Goal: Transaction & Acquisition: Purchase product/service

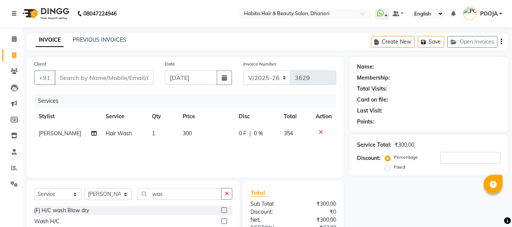
select select "4967"
select select "service"
select select "39984"
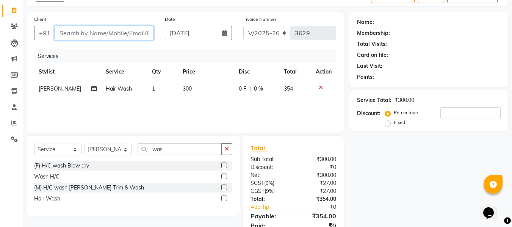
click at [121, 37] on input "Client" at bounding box center [104, 33] width 99 height 14
type input "a"
type input "0"
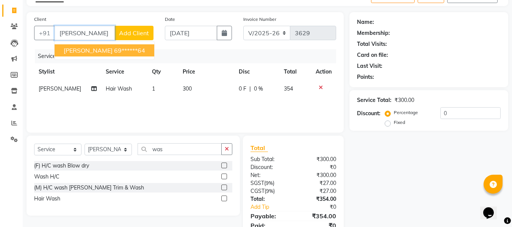
click at [113, 48] on span "[PERSON_NAME]" at bounding box center [88, 51] width 49 height 8
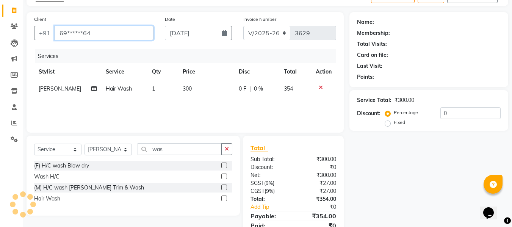
type input "69******64"
select select "1: Object"
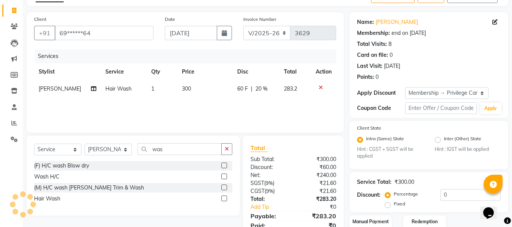
type input "20"
click at [318, 88] on div at bounding box center [324, 87] width 16 height 5
click at [320, 88] on icon at bounding box center [321, 87] width 4 height 5
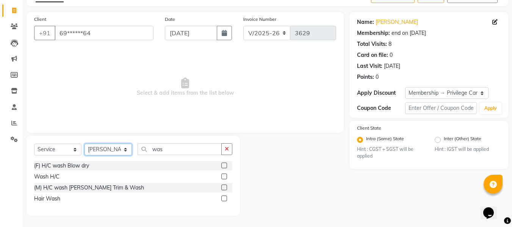
click at [111, 150] on select "Select Stylist Admin [PERSON_NAME] [PERSON_NAME] DIVYA [PERSON_NAME] [PERSON_NA…" at bounding box center [108, 150] width 47 height 12
select select "70341"
click at [85, 144] on select "Select Stylist Admin [PERSON_NAME] [PERSON_NAME] DIVYA [PERSON_NAME] [PERSON_NA…" at bounding box center [108, 150] width 47 height 12
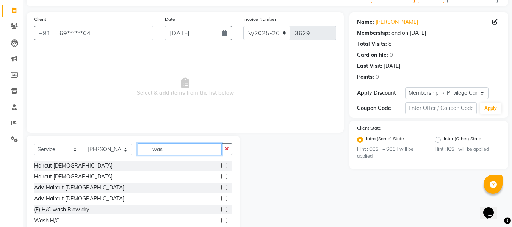
click at [168, 152] on input "was" at bounding box center [180, 149] width 84 height 12
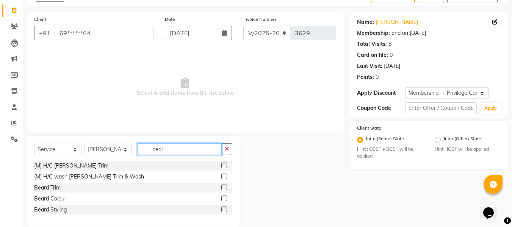
type input "bear"
click at [222, 176] on label at bounding box center [224, 177] width 6 height 6
click at [222, 176] on input "checkbox" at bounding box center [223, 176] width 5 height 5
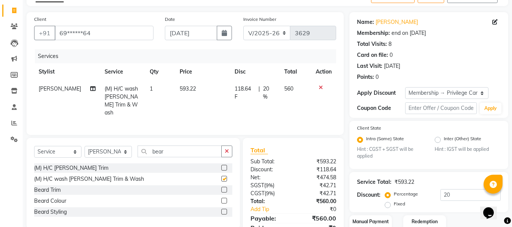
checkbox input "false"
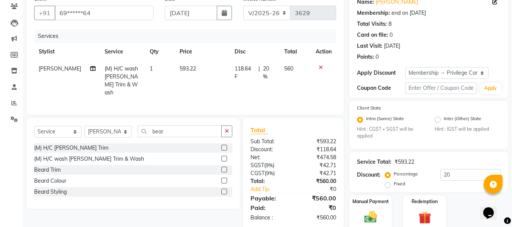
scroll to position [65, 0]
click at [188, 65] on span "593.22" at bounding box center [188, 68] width 16 height 7
select select "70341"
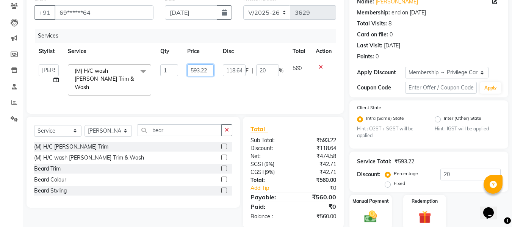
click at [188, 65] on input "593.22" at bounding box center [200, 70] width 26 height 12
type input "466.1016"
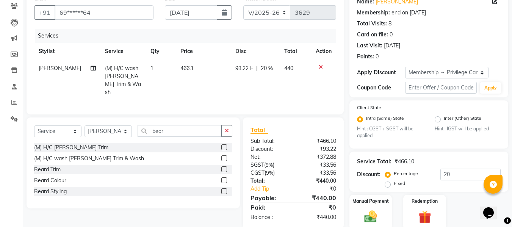
click at [194, 91] on td "466.1" at bounding box center [203, 80] width 55 height 41
select select "70341"
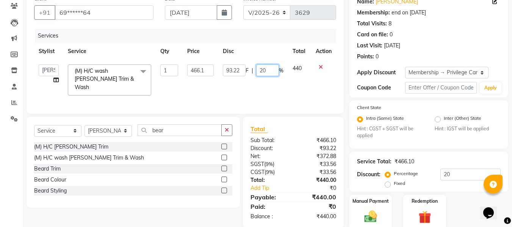
click at [264, 73] on input "20" at bounding box center [267, 70] width 23 height 12
type input "2"
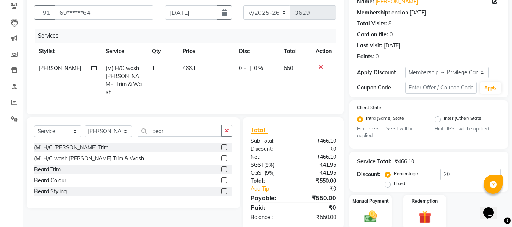
click at [268, 94] on div "Services Stylist Service Qty Price Disc Total Action [PERSON_NAME] (M) H/C wash…" at bounding box center [185, 68] width 302 height 78
click at [226, 132] on button "button" at bounding box center [226, 131] width 11 height 12
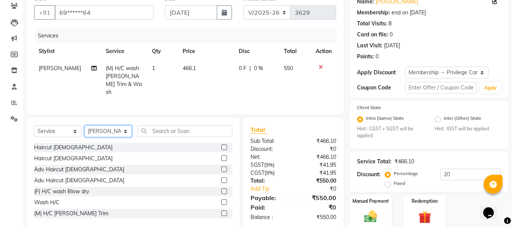
click at [110, 127] on select "Select Stylist Admin [PERSON_NAME] [PERSON_NAME] DIVYA [PERSON_NAME] [PERSON_NA…" at bounding box center [108, 131] width 47 height 12
select select "81009"
click at [85, 125] on select "Select Stylist Admin [PERSON_NAME] [PERSON_NAME] DIVYA [PERSON_NAME] [PERSON_NA…" at bounding box center [108, 131] width 47 height 12
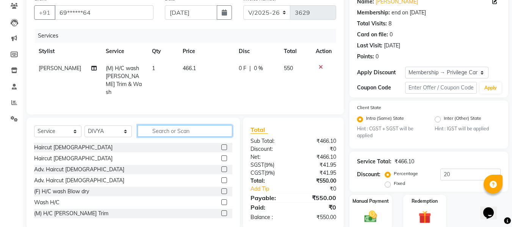
click at [182, 128] on input "text" at bounding box center [185, 131] width 95 height 12
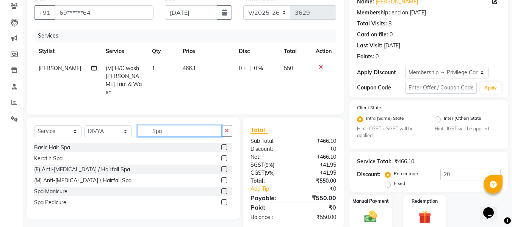
click at [202, 128] on input "Spa" at bounding box center [180, 131] width 84 height 12
type input "S"
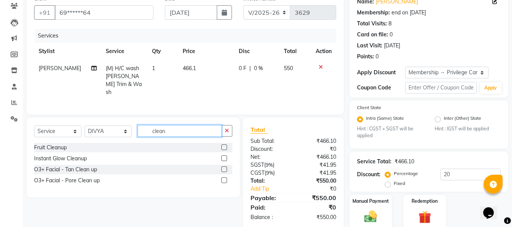
type input "clean"
click at [224, 155] on label at bounding box center [224, 158] width 6 height 6
click at [224, 156] on input "checkbox" at bounding box center [223, 158] width 5 height 5
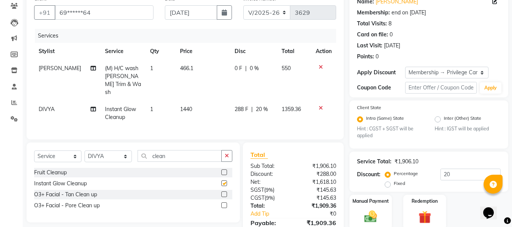
checkbox input "false"
click at [180, 106] on span "1440" at bounding box center [186, 109] width 12 height 7
select select "81009"
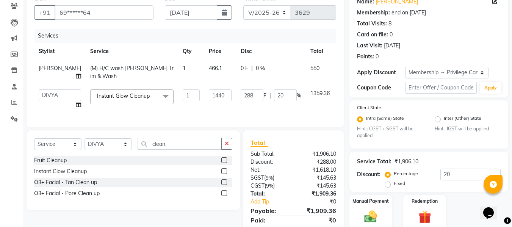
click at [204, 99] on td "1440" at bounding box center [220, 99] width 32 height 29
click at [209, 95] on input "1440" at bounding box center [220, 95] width 23 height 12
type input "1500"
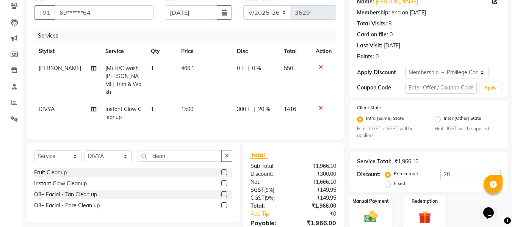
click at [203, 113] on td "1500" at bounding box center [204, 113] width 55 height 25
select select "81009"
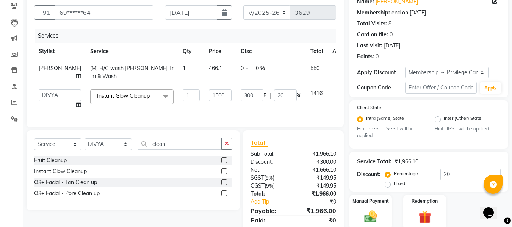
scroll to position [97, 0]
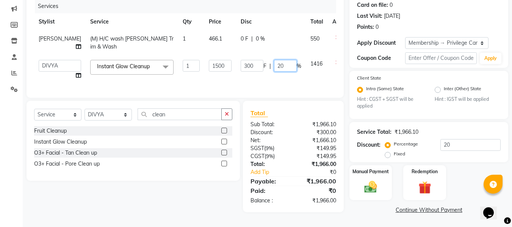
click at [274, 64] on input "20" at bounding box center [285, 66] width 23 height 12
type input "2"
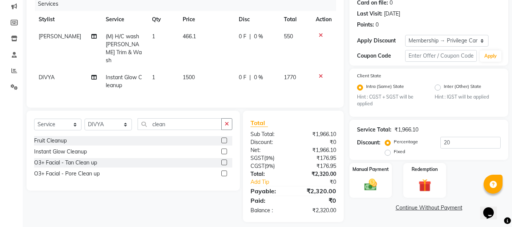
click at [271, 83] on div "Services Stylist Service Qty Price Disc Total Action [PERSON_NAME] (M) H/C wash…" at bounding box center [185, 48] width 302 height 103
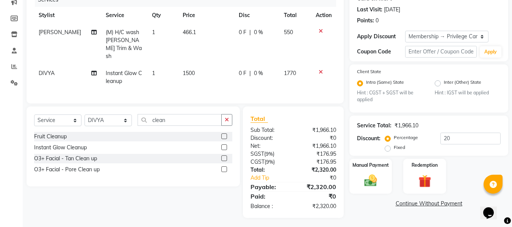
click at [129, 70] on span "Instant Glow Cleanup" at bounding box center [124, 77] width 36 height 15
select select "81009"
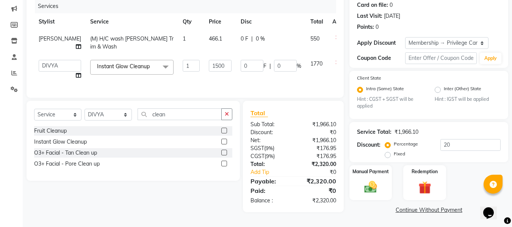
scroll to position [97, 0]
click at [158, 66] on span at bounding box center [165, 67] width 15 height 14
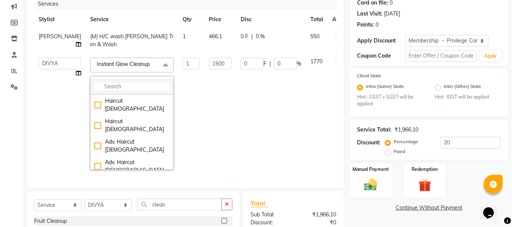
click at [126, 82] on li at bounding box center [132, 87] width 83 height 16
click at [126, 86] on input "multiselect-search" at bounding box center [131, 87] width 75 height 8
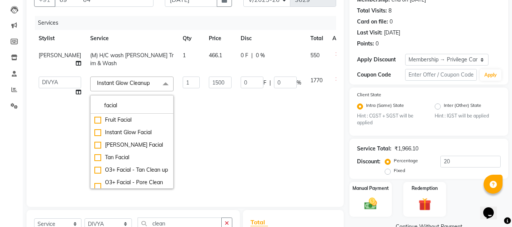
scroll to position [59, 0]
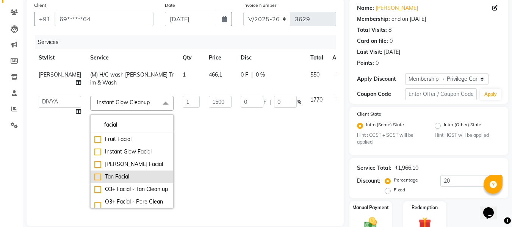
type input "facial"
click at [94, 176] on div "Tan Facial" at bounding box center [131, 177] width 75 height 8
checkbox input "true"
type input "3600"
click at [240, 161] on td "0 F | 0 %" at bounding box center [271, 151] width 70 height 121
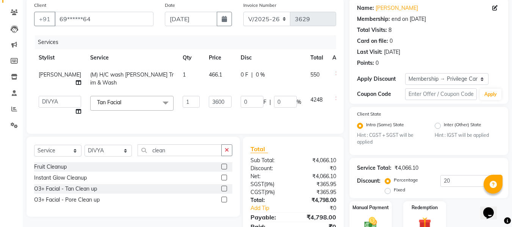
click at [158, 109] on span at bounding box center [165, 103] width 15 height 14
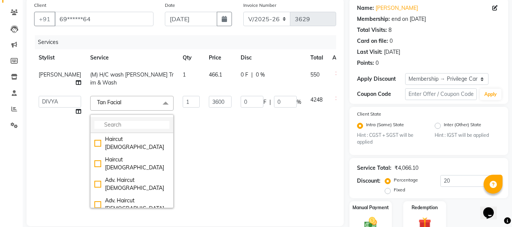
click at [123, 122] on input "multiselect-search" at bounding box center [131, 125] width 75 height 8
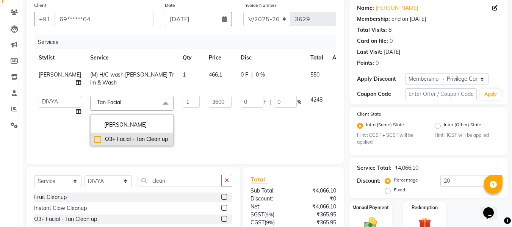
type input "[PERSON_NAME]"
click at [118, 142] on div "O3+ Facial - Tan Clean up" at bounding box center [131, 139] width 75 height 8
checkbox input "true"
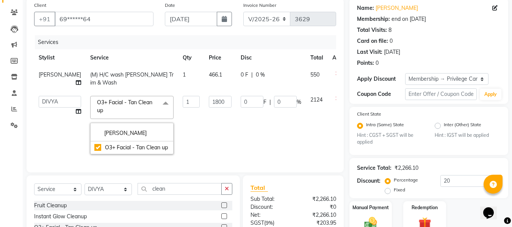
click at [178, 128] on td "1" at bounding box center [191, 124] width 26 height 67
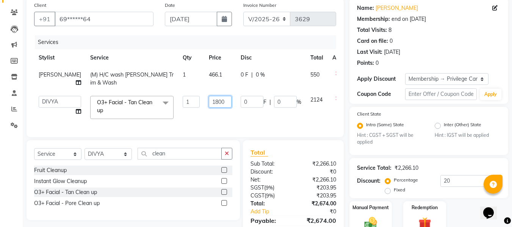
click at [209, 103] on input "1800" at bounding box center [220, 102] width 23 height 12
click at [209, 101] on input "1800" at bounding box center [220, 102] width 23 height 12
type input "1500"
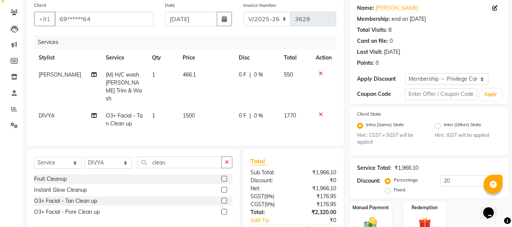
click at [205, 117] on td "1500" at bounding box center [206, 119] width 56 height 25
select select "81009"
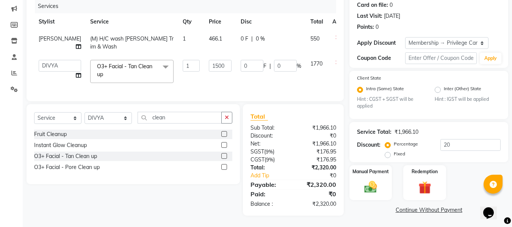
scroll to position [100, 0]
click at [381, 172] on div "Manual Payment" at bounding box center [371, 182] width 44 height 36
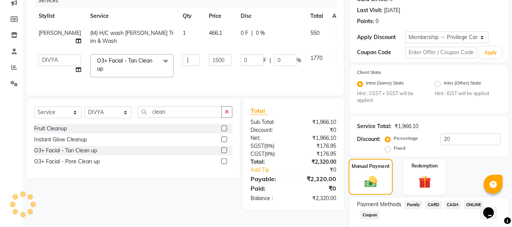
scroll to position [143, 0]
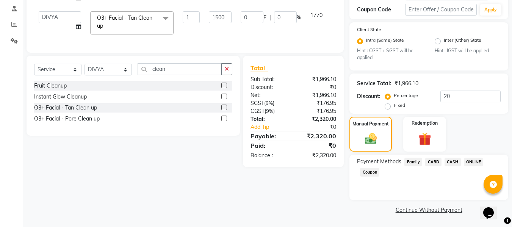
click at [456, 163] on span "CASH" at bounding box center [453, 162] width 16 height 9
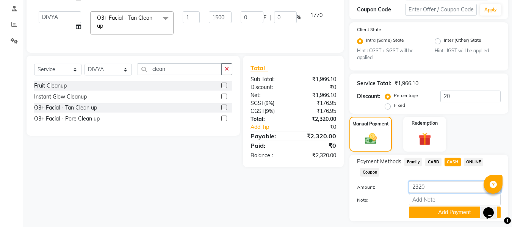
click at [445, 185] on input "2320" at bounding box center [455, 187] width 92 height 12
type input "2000"
click at [433, 211] on button "Add Payment" at bounding box center [455, 213] width 92 height 12
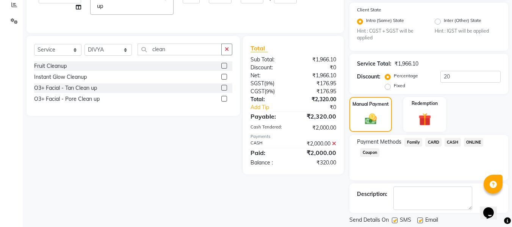
scroll to position [186, 0]
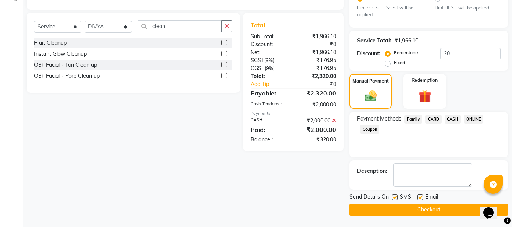
click at [433, 211] on button "Checkout" at bounding box center [428, 210] width 159 height 12
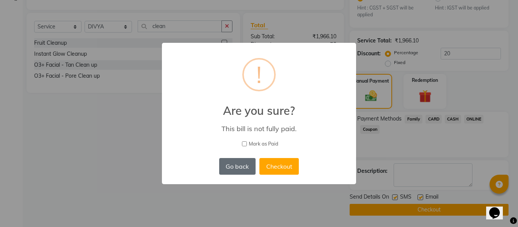
click at [243, 162] on button "Go back" at bounding box center [237, 166] width 36 height 17
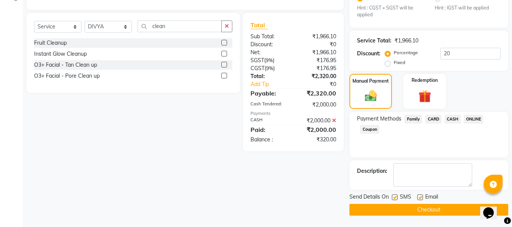
click at [473, 119] on span "ONLINE" at bounding box center [474, 119] width 20 height 9
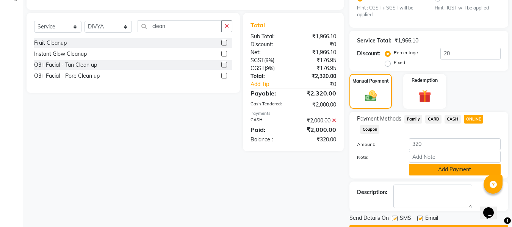
scroll to position [207, 0]
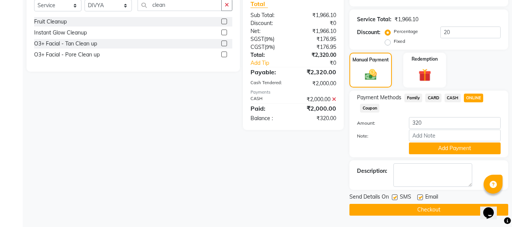
click at [415, 207] on button "Checkout" at bounding box center [428, 210] width 159 height 12
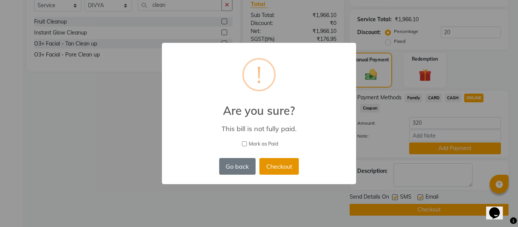
click at [283, 167] on button "Checkout" at bounding box center [278, 166] width 39 height 17
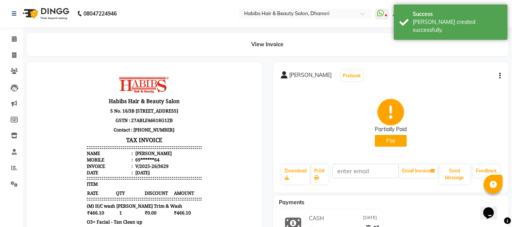
scroll to position [137, 0]
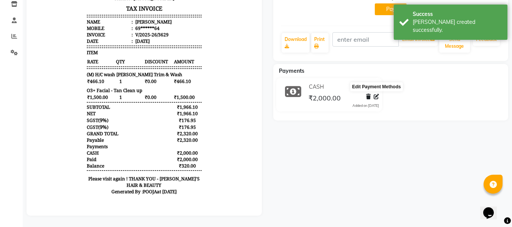
click at [377, 94] on icon at bounding box center [376, 96] width 5 height 5
select select "1"
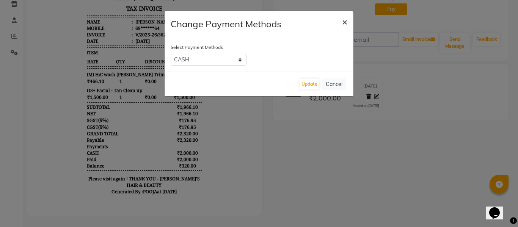
click at [345, 23] on span "×" at bounding box center [344, 21] width 5 height 11
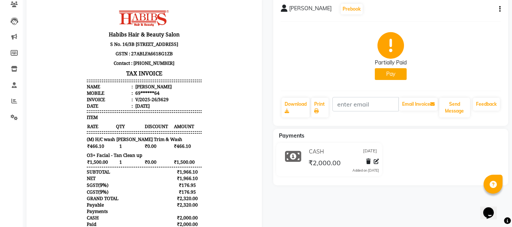
scroll to position [62, 0]
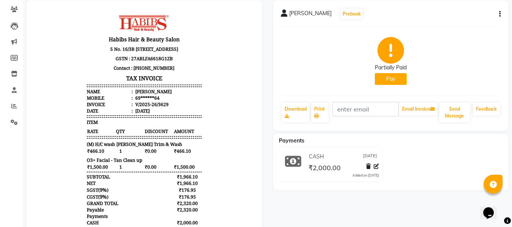
click at [387, 81] on button "Pay" at bounding box center [391, 79] width 32 height 12
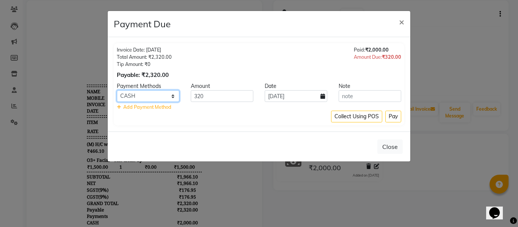
click at [172, 95] on select "Family CARD CASH ONLINE Coupon" at bounding box center [148, 96] width 63 height 12
select select "3"
click at [117, 90] on select "Family CARD CASH ONLINE Coupon" at bounding box center [148, 96] width 63 height 12
click at [240, 120] on div "Collect Using POS Pay" at bounding box center [259, 117] width 284 height 12
click at [396, 117] on button "Pay" at bounding box center [393, 117] width 16 height 12
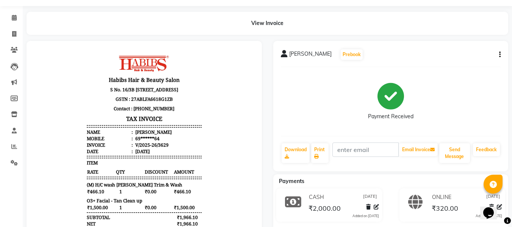
scroll to position [0, 0]
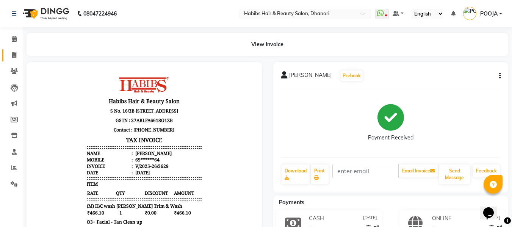
click at [9, 50] on link "Invoice" at bounding box center [11, 55] width 18 height 13
select select "4967"
select select "service"
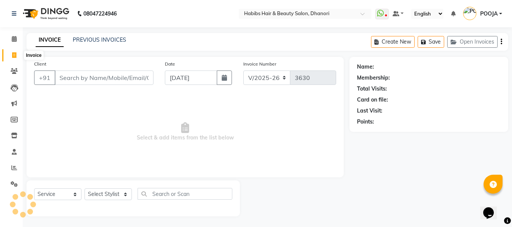
scroll to position [1, 0]
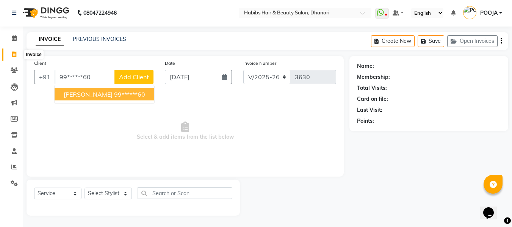
type input "99******60"
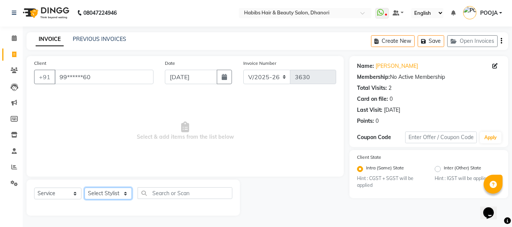
click at [111, 192] on select "Select Stylist Admin [PERSON_NAME] [PERSON_NAME] DIVYA [PERSON_NAME] [PERSON_NA…" at bounding box center [108, 194] width 47 height 12
select select "70341"
click at [85, 188] on select "Select Stylist Admin [PERSON_NAME] [PERSON_NAME] DIVYA [PERSON_NAME] [PERSON_NA…" at bounding box center [108, 194] width 47 height 12
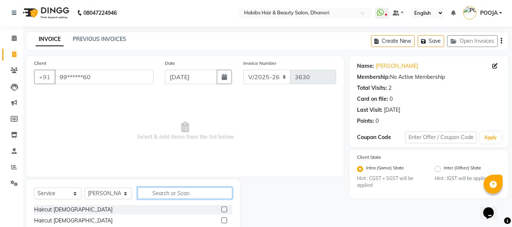
click at [157, 194] on input "text" at bounding box center [185, 193] width 95 height 12
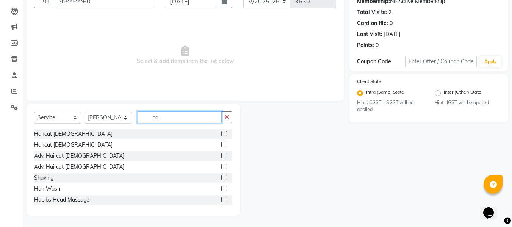
scroll to position [76, 0]
type input "ha"
click at [221, 133] on label at bounding box center [224, 134] width 6 height 6
click at [221, 133] on input "checkbox" at bounding box center [223, 134] width 5 height 5
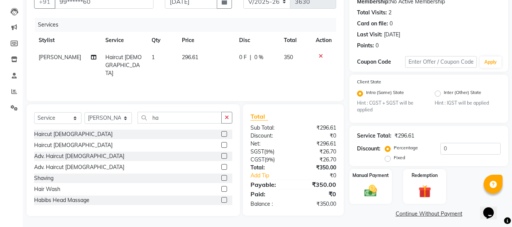
click at [221, 133] on label at bounding box center [224, 134] width 6 height 6
click at [221, 133] on input "checkbox" at bounding box center [223, 134] width 5 height 5
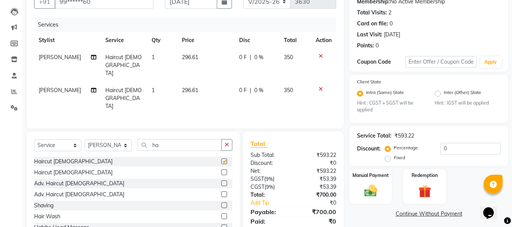
checkbox input "false"
click at [368, 182] on div "Manual Payment" at bounding box center [371, 186] width 44 height 36
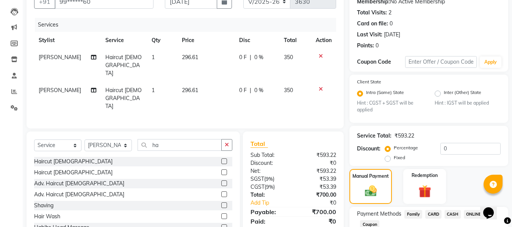
click at [319, 86] on icon at bounding box center [321, 88] width 4 height 5
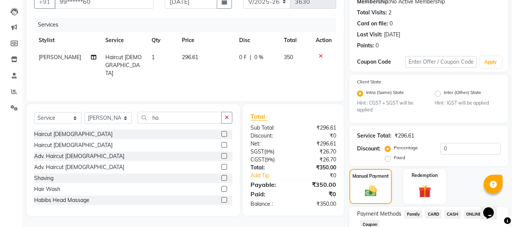
scroll to position [128, 0]
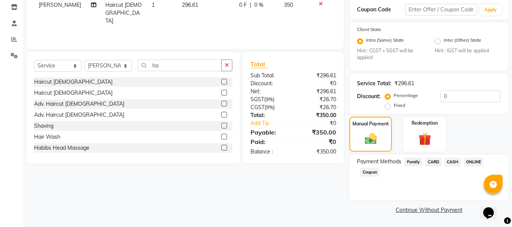
click at [470, 161] on span "ONLINE" at bounding box center [474, 162] width 20 height 9
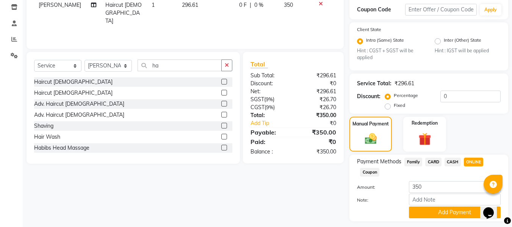
scroll to position [150, 0]
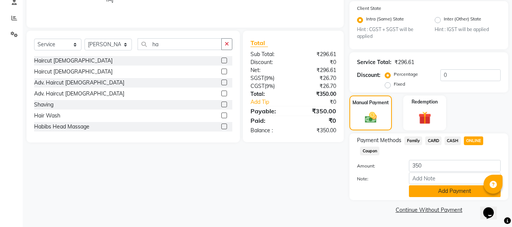
click at [462, 189] on button "Add Payment" at bounding box center [455, 191] width 92 height 12
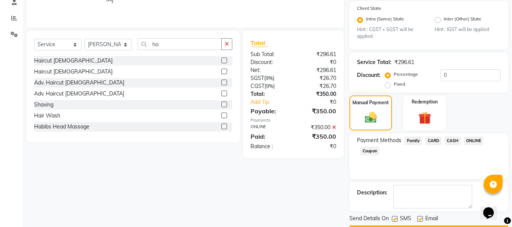
scroll to position [171, 0]
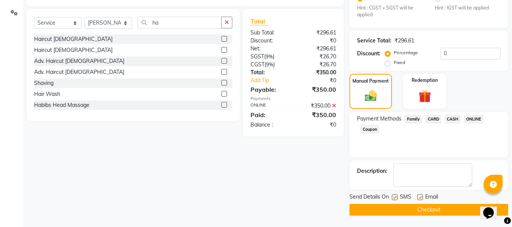
click at [456, 210] on button "Checkout" at bounding box center [428, 210] width 159 height 12
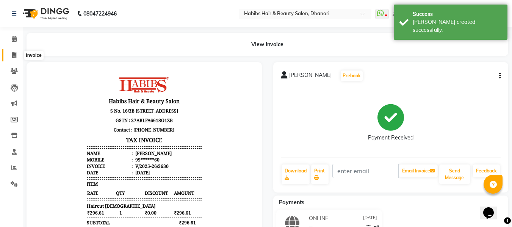
click at [8, 53] on span at bounding box center [14, 55] width 13 height 9
select select "service"
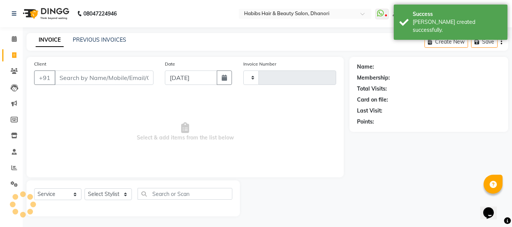
type input "3631"
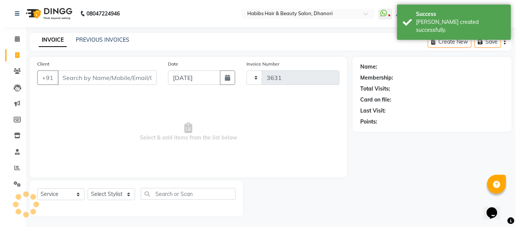
scroll to position [1, 0]
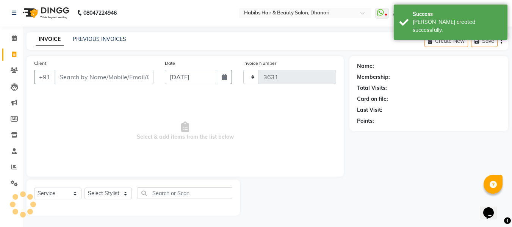
select select "4967"
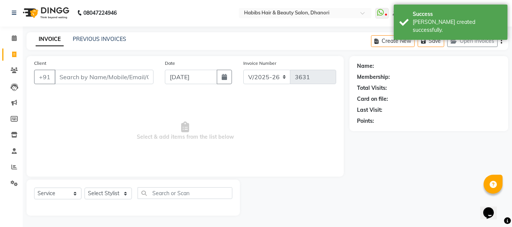
click at [103, 76] on input "Client" at bounding box center [104, 77] width 99 height 14
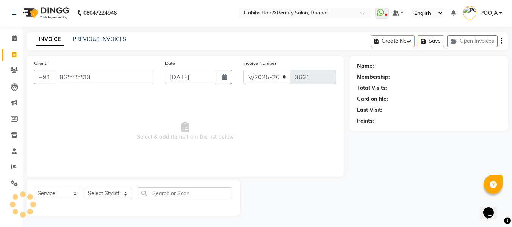
type input "86******33"
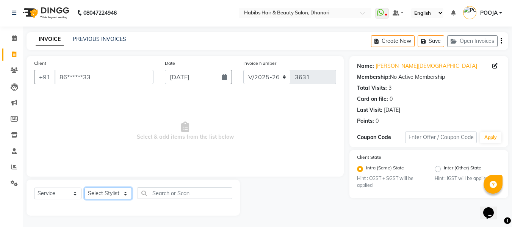
click at [108, 193] on select "Select Stylist Admin [PERSON_NAME] [PERSON_NAME] DIVYA [PERSON_NAME] [PERSON_NA…" at bounding box center [108, 194] width 47 height 12
click at [496, 63] on icon at bounding box center [494, 65] width 5 height 5
select select "22"
select select "[DEMOGRAPHIC_DATA]"
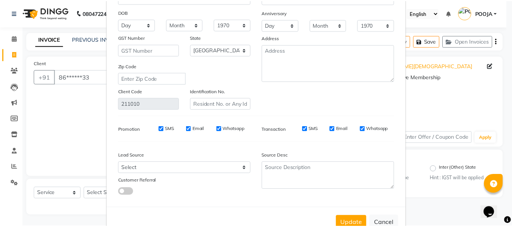
scroll to position [92, 0]
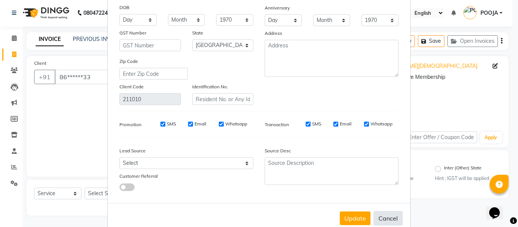
click at [382, 221] on button "Cancel" at bounding box center [387, 218] width 29 height 14
select select
select select "null"
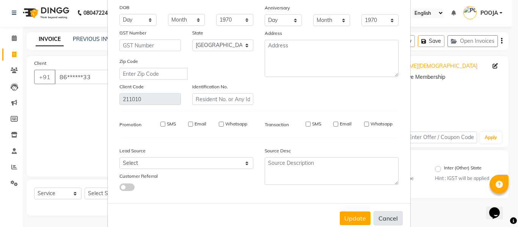
select select
checkbox input "false"
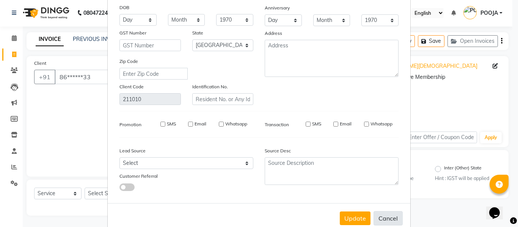
checkbox input "false"
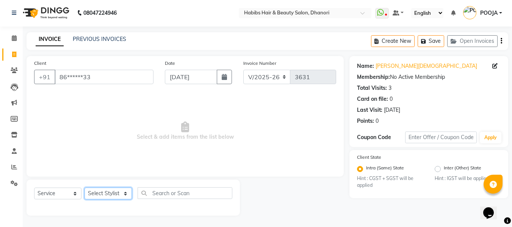
click at [110, 193] on select "Select Stylist Admin [PERSON_NAME] [PERSON_NAME] DIVYA [PERSON_NAME] [PERSON_NA…" at bounding box center [108, 194] width 47 height 12
select select "41588"
click at [85, 188] on select "Select Stylist Admin [PERSON_NAME] [PERSON_NAME] DIVYA [PERSON_NAME] [PERSON_NA…" at bounding box center [108, 194] width 47 height 12
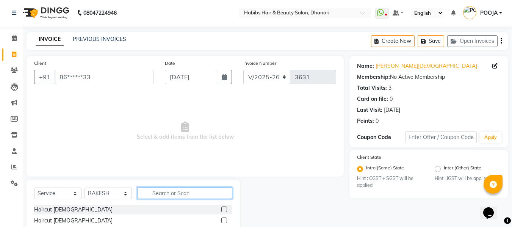
click at [173, 190] on input "text" at bounding box center [185, 193] width 95 height 12
type input "s"
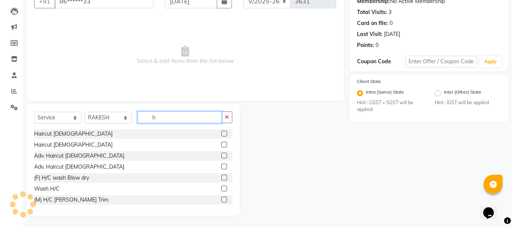
type input "h"
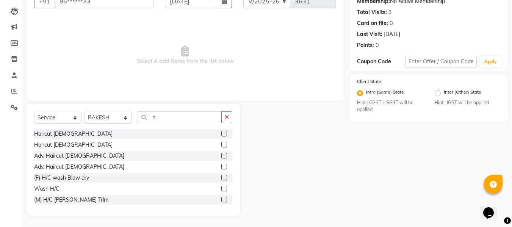
click at [221, 197] on label at bounding box center [224, 200] width 6 height 6
click at [221, 197] on input "checkbox" at bounding box center [223, 199] width 5 height 5
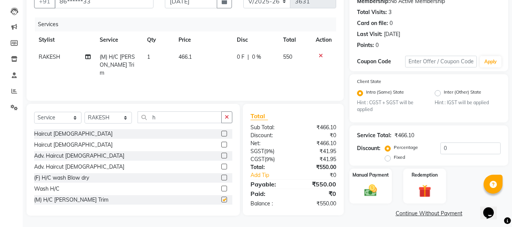
checkbox input "false"
click at [188, 56] on span "466.1" at bounding box center [185, 56] width 13 height 7
select select "41588"
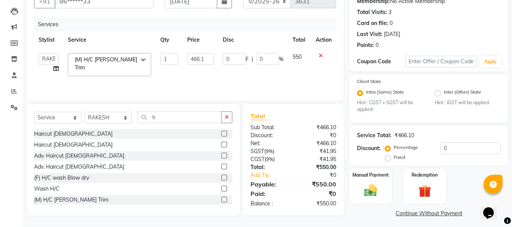
click at [188, 56] on input "466.1" at bounding box center [200, 59] width 26 height 12
type input "381.35"
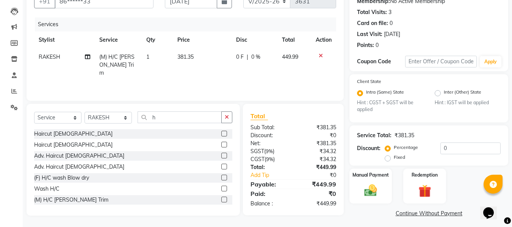
click at [191, 77] on div "Services Stylist Service Qty Price Disc Total Action RAKESH (M) H/C [PERSON_NAM…" at bounding box center [185, 55] width 302 height 76
click at [190, 55] on span "381.35" at bounding box center [185, 56] width 16 height 7
select select "41588"
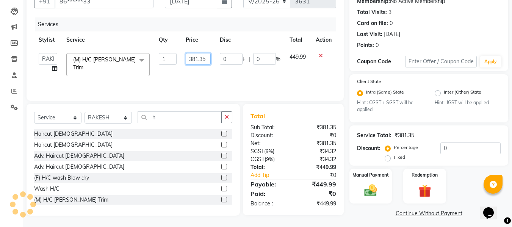
click at [205, 60] on input "381.35" at bounding box center [198, 59] width 25 height 12
type input "381.3559"
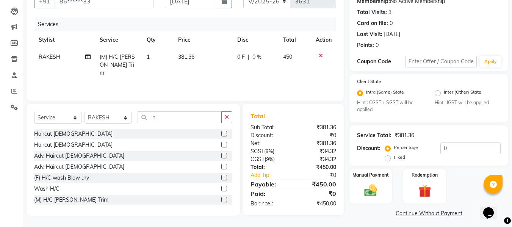
click at [207, 69] on td "381.36" at bounding box center [203, 65] width 59 height 33
select select "41588"
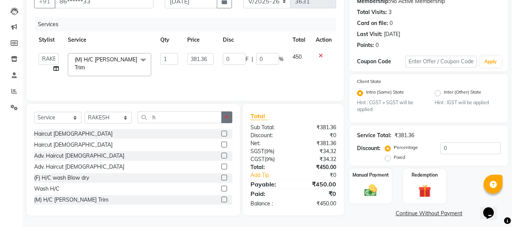
click at [226, 119] on icon "button" at bounding box center [227, 116] width 4 height 5
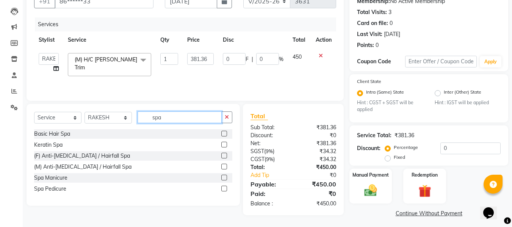
type input "spa"
click at [224, 133] on label at bounding box center [224, 134] width 6 height 6
click at [224, 133] on input "checkbox" at bounding box center [223, 134] width 5 height 5
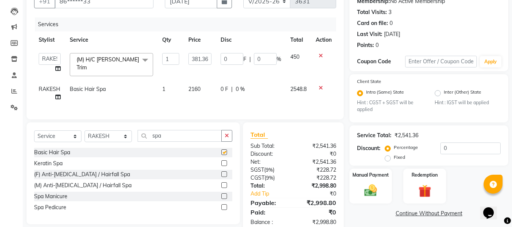
checkbox input "false"
click at [201, 83] on td "2160" at bounding box center [200, 93] width 32 height 25
select select "41588"
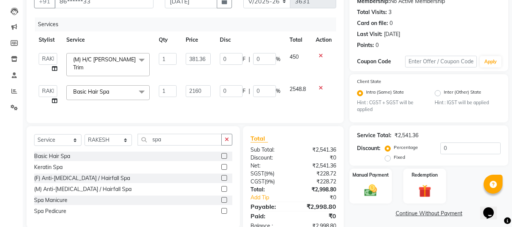
click at [201, 85] on input "2160" at bounding box center [198, 91] width 25 height 12
type input "2"
type input "1440"
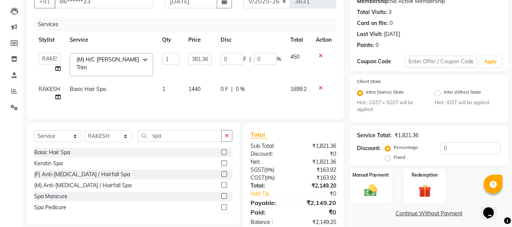
click at [200, 103] on div "Services Stylist Service Qty Price Disc Total Action Admin Alishan [PERSON_NAME…" at bounding box center [185, 64] width 302 height 94
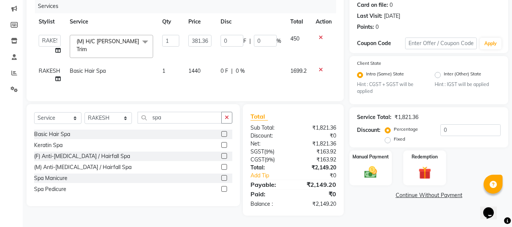
click at [202, 64] on td "1440" at bounding box center [200, 75] width 32 height 25
select select "41588"
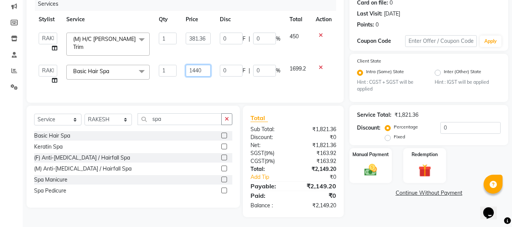
click at [202, 65] on input "1440" at bounding box center [198, 71] width 25 height 12
type input "1439"
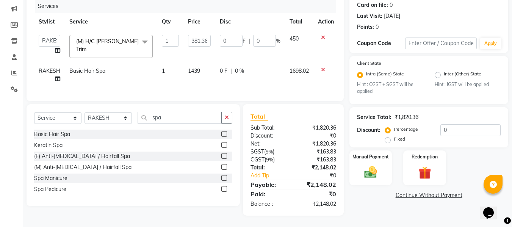
click at [202, 85] on div "Services Stylist Service Qty Price Disc Total Action Admin Alishan [PERSON_NAME…" at bounding box center [185, 46] width 302 height 94
click at [200, 67] on span "1439" at bounding box center [194, 70] width 12 height 7
select select "41588"
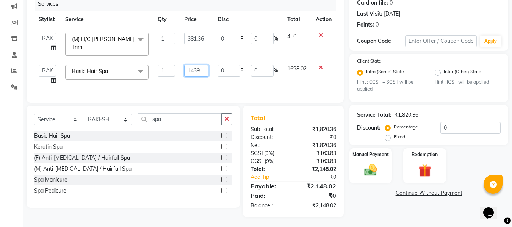
click at [200, 65] on input "1439" at bounding box center [196, 71] width 24 height 12
type input "1440"
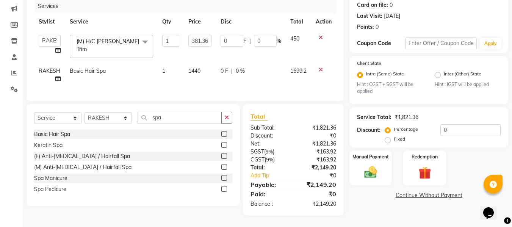
click at [199, 76] on td "1440" at bounding box center [200, 75] width 32 height 25
select select "41588"
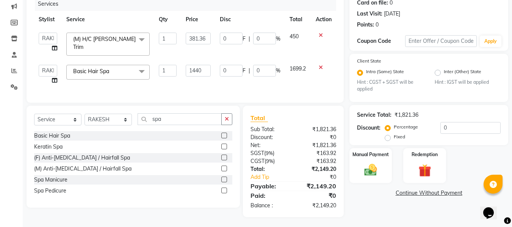
scroll to position [101, 0]
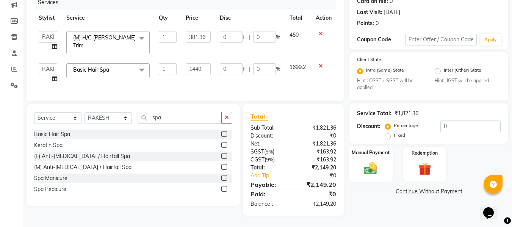
click at [367, 157] on div "Manual Payment" at bounding box center [371, 164] width 44 height 36
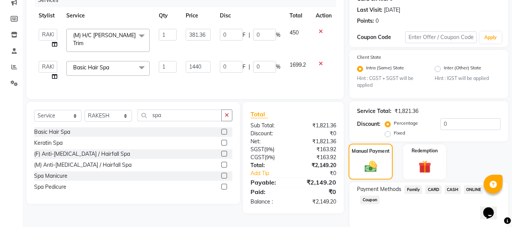
scroll to position [128, 0]
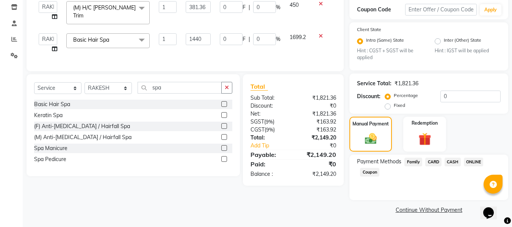
click at [430, 162] on span "CARD" at bounding box center [433, 162] width 16 height 9
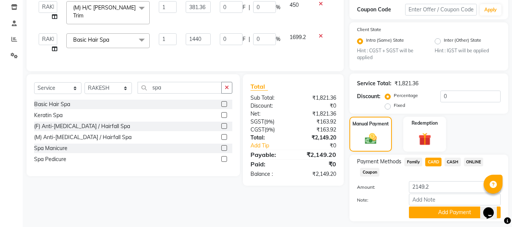
scroll to position [150, 0]
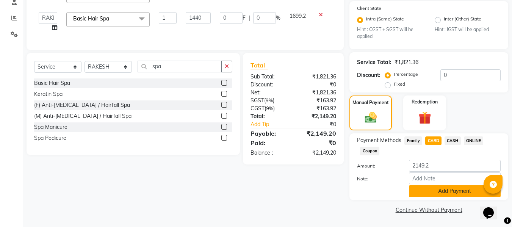
click at [438, 196] on button "Add Payment" at bounding box center [455, 191] width 92 height 12
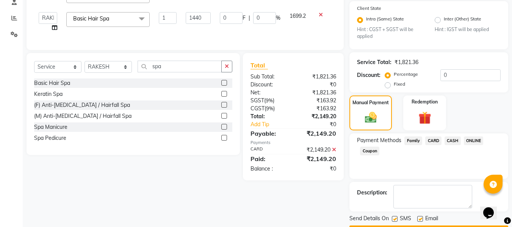
scroll to position [171, 0]
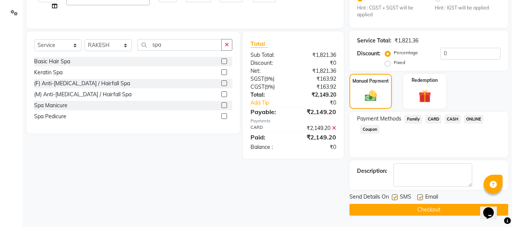
click at [434, 211] on button "Checkout" at bounding box center [428, 210] width 159 height 12
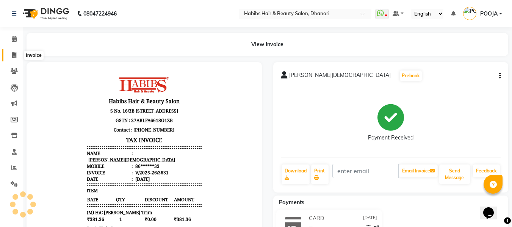
click at [13, 55] on icon at bounding box center [14, 55] width 4 height 6
select select "4967"
select select "service"
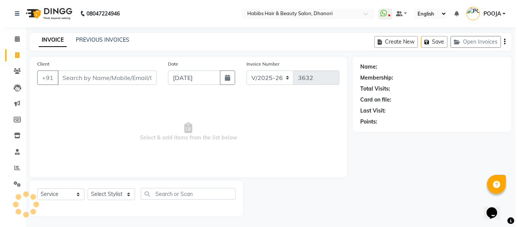
scroll to position [1, 0]
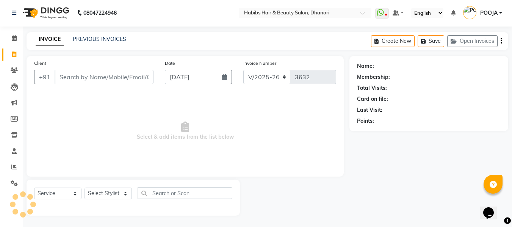
click at [98, 76] on input "Client" at bounding box center [104, 77] width 99 height 14
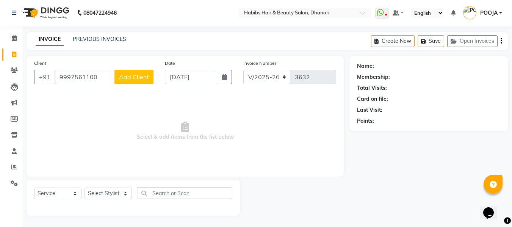
type input "9997561100"
click at [128, 79] on span "Add Client" at bounding box center [134, 77] width 30 height 8
select select "22"
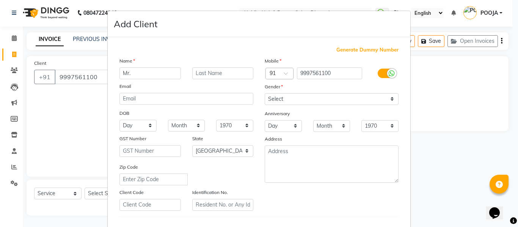
type input "Mr."
type input "[PERSON_NAME]"
click at [294, 101] on select "Select [DEMOGRAPHIC_DATA] [DEMOGRAPHIC_DATA] Other Prefer Not To Say" at bounding box center [332, 99] width 134 height 12
select select "[DEMOGRAPHIC_DATA]"
click at [265, 93] on select "Select [DEMOGRAPHIC_DATA] [DEMOGRAPHIC_DATA] Other Prefer Not To Say" at bounding box center [332, 99] width 134 height 12
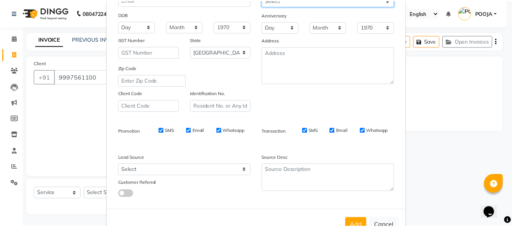
scroll to position [123, 0]
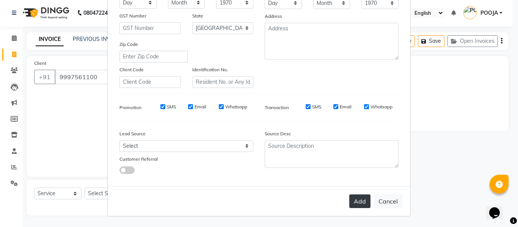
click at [354, 200] on button "Add" at bounding box center [359, 201] width 21 height 14
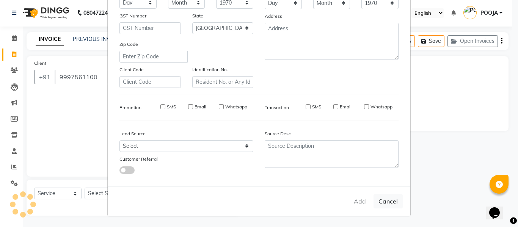
type input "99******00"
select select
select select "null"
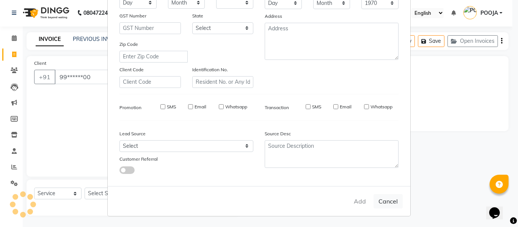
select select
checkbox input "false"
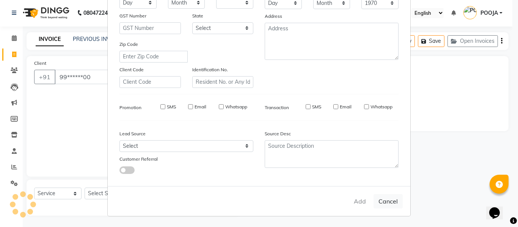
checkbox input "false"
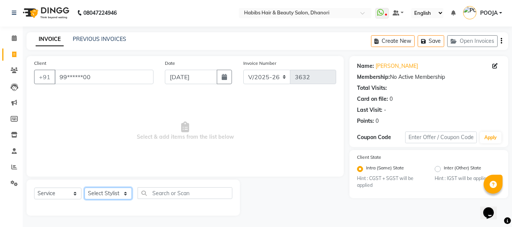
click at [103, 194] on select "Select Stylist Admin [PERSON_NAME] [PERSON_NAME] DIVYA [PERSON_NAME] [PERSON_NA…" at bounding box center [108, 194] width 47 height 12
select select "31280"
click at [85, 188] on select "Select Stylist Admin [PERSON_NAME] [PERSON_NAME] DIVYA [PERSON_NAME] [PERSON_NA…" at bounding box center [108, 194] width 47 height 12
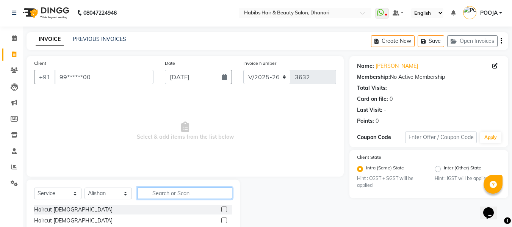
click at [178, 189] on input "text" at bounding box center [185, 193] width 95 height 12
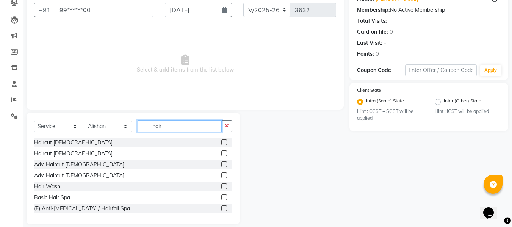
scroll to position [68, 0]
type input "h"
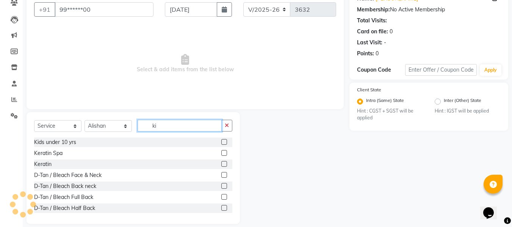
scroll to position [23, 0]
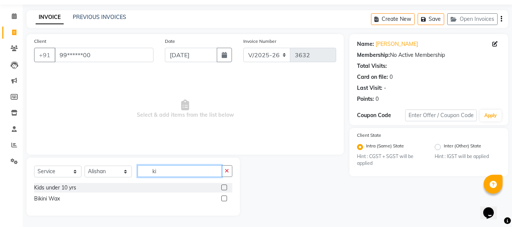
type input "ki"
click at [223, 188] on label at bounding box center [224, 188] width 6 height 6
click at [223, 188] on input "checkbox" at bounding box center [223, 187] width 5 height 5
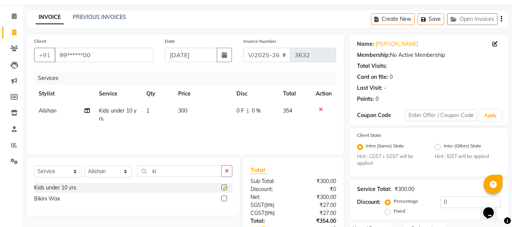
checkbox input "false"
click at [198, 169] on input "ki" at bounding box center [180, 171] width 84 height 12
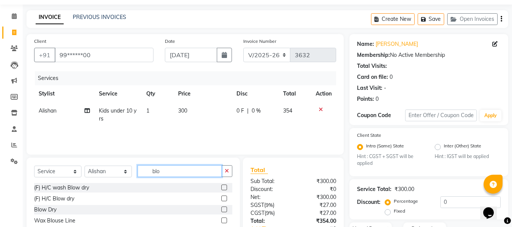
type input "blo"
click at [226, 208] on label at bounding box center [224, 210] width 6 height 6
click at [226, 208] on input "checkbox" at bounding box center [223, 209] width 5 height 5
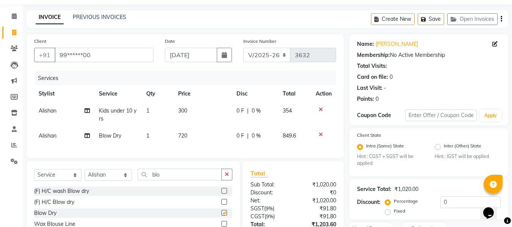
checkbox input "false"
click at [188, 135] on td "720" at bounding box center [203, 135] width 58 height 17
select select "31280"
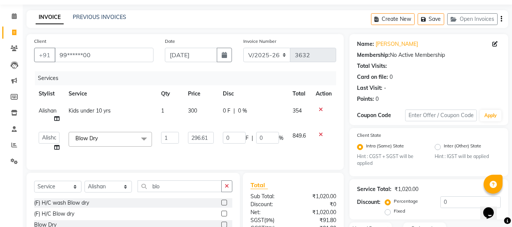
type input "296.610"
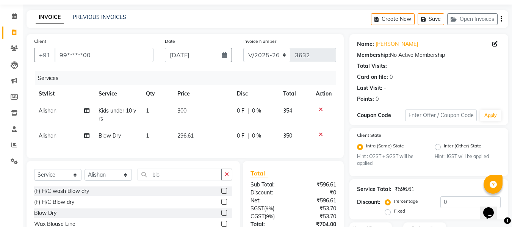
click at [195, 107] on td "300" at bounding box center [203, 114] width 60 height 25
select select "31280"
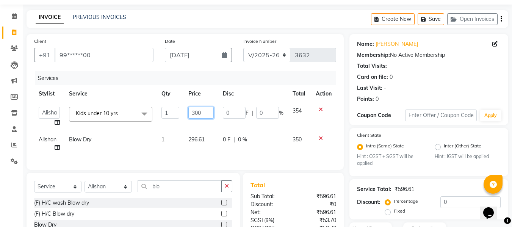
click at [195, 110] on input "300" at bounding box center [201, 113] width 26 height 12
type input "296.61"
click at [192, 156] on div "Client +91 99******00 Date [DATE] Invoice Number V/2025 V/[PHONE_NUMBER] Servic…" at bounding box center [185, 102] width 317 height 136
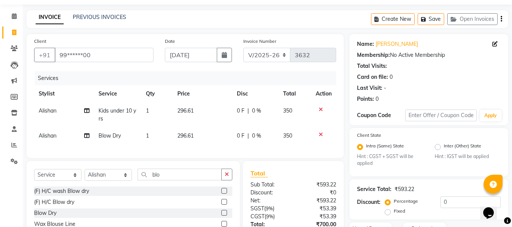
scroll to position [85, 0]
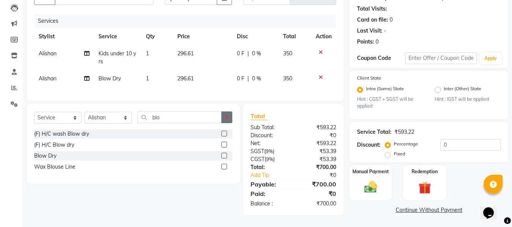
click at [228, 119] on icon "button" at bounding box center [227, 116] width 4 height 5
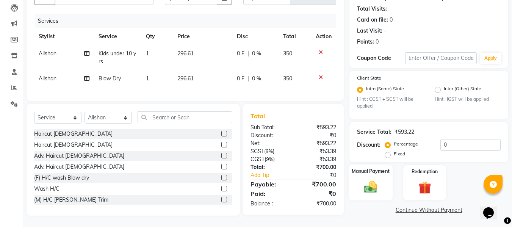
click at [377, 181] on img at bounding box center [370, 187] width 21 height 15
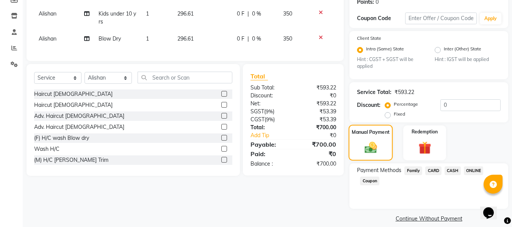
scroll to position [128, 0]
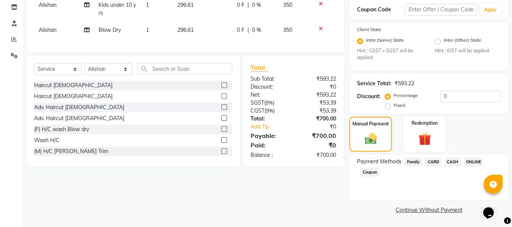
click at [478, 161] on span "ONLINE" at bounding box center [474, 162] width 20 height 9
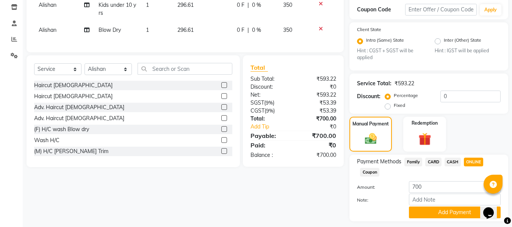
scroll to position [150, 0]
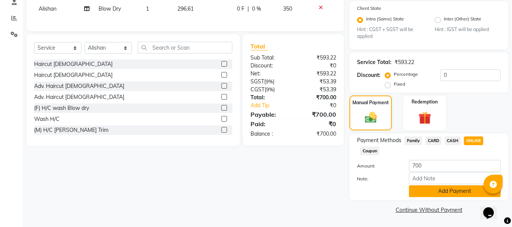
click at [453, 191] on button "Add Payment" at bounding box center [455, 191] width 92 height 12
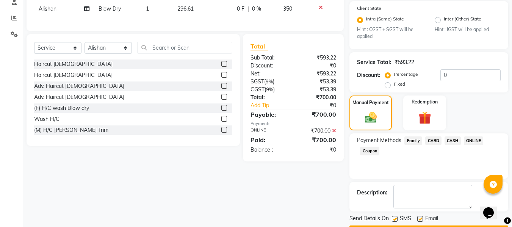
scroll to position [171, 0]
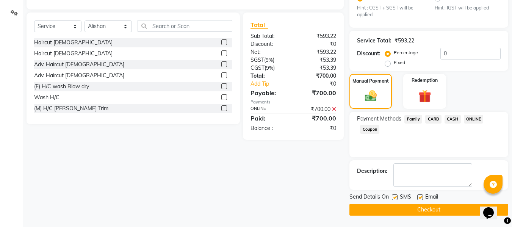
click at [442, 205] on button "Checkout" at bounding box center [428, 210] width 159 height 12
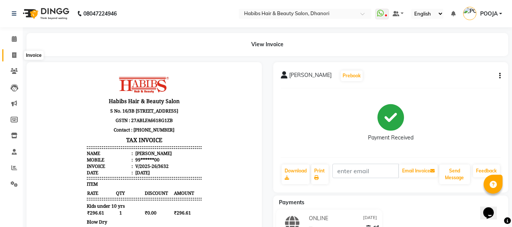
click at [11, 52] on span at bounding box center [14, 55] width 13 height 9
select select "service"
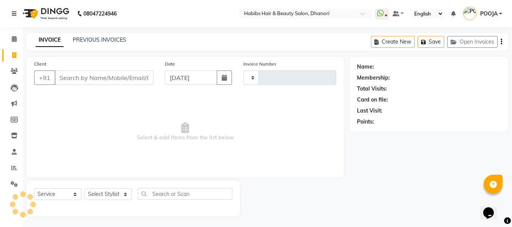
type input "3633"
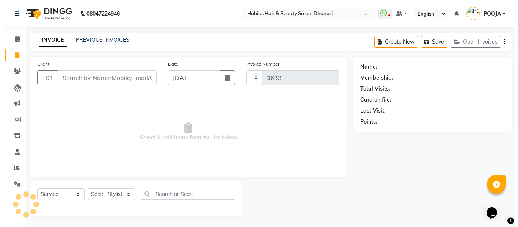
scroll to position [1, 0]
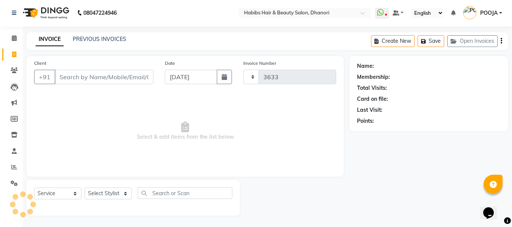
select select "4967"
click at [117, 76] on input "Client" at bounding box center [104, 77] width 99 height 14
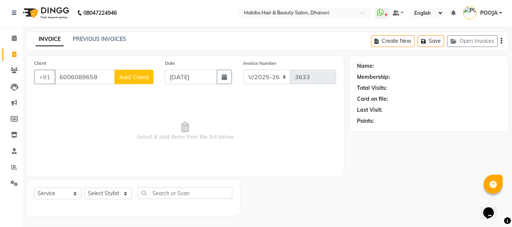
type input "6006089659"
click at [140, 74] on span "Add Client" at bounding box center [134, 77] width 30 height 8
select select "22"
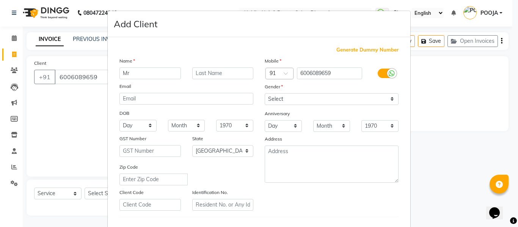
type input "Mr"
type input "Suragad"
click at [287, 101] on select "Select [DEMOGRAPHIC_DATA] [DEMOGRAPHIC_DATA] Other Prefer Not To Say" at bounding box center [332, 99] width 134 height 12
select select "[DEMOGRAPHIC_DATA]"
click at [265, 93] on select "Select [DEMOGRAPHIC_DATA] [DEMOGRAPHIC_DATA] Other Prefer Not To Say" at bounding box center [332, 99] width 134 height 12
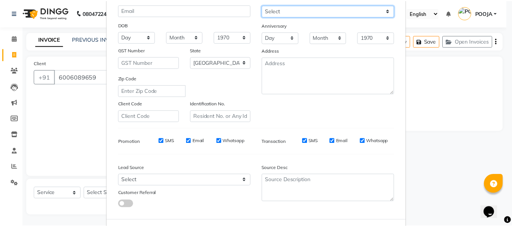
scroll to position [123, 0]
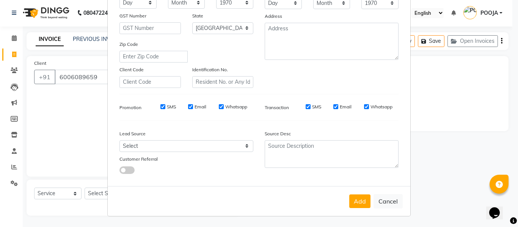
click at [360, 209] on div "Add Cancel" at bounding box center [259, 201] width 302 height 30
click at [359, 204] on button "Add" at bounding box center [359, 201] width 21 height 14
type input "60******59"
select select
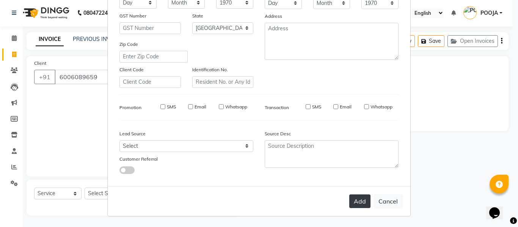
select select
select select "null"
select select
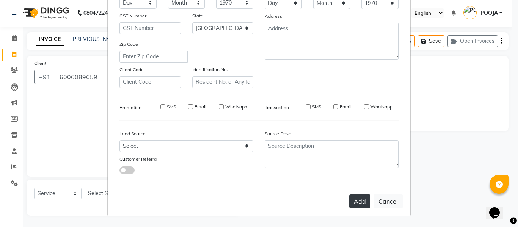
select select
checkbox input "false"
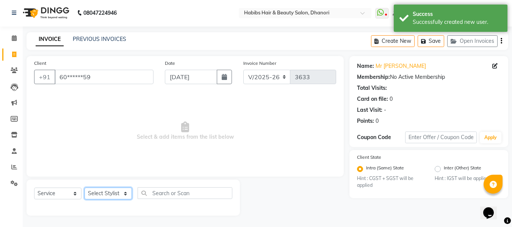
click at [97, 192] on select "Select Stylist Admin [PERSON_NAME] [PERSON_NAME] DIVYA [PERSON_NAME] [PERSON_NA…" at bounding box center [108, 194] width 47 height 12
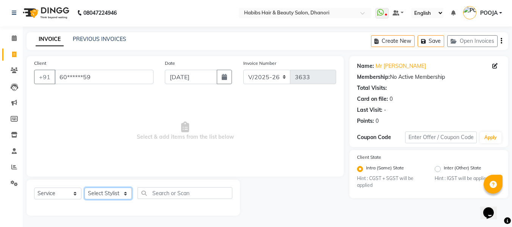
select select "70341"
click at [85, 188] on select "Select Stylist Admin [PERSON_NAME] [PERSON_NAME] DIVYA [PERSON_NAME] [PERSON_NA…" at bounding box center [108, 194] width 47 height 12
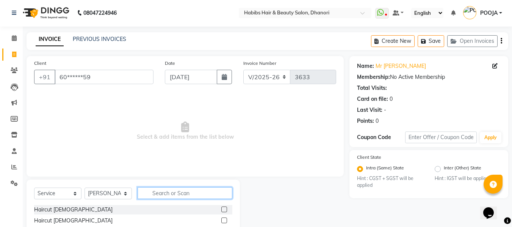
click at [175, 189] on input "text" at bounding box center [185, 193] width 95 height 12
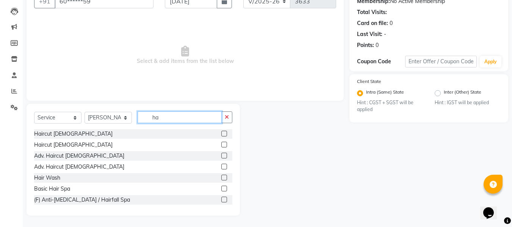
type input "h"
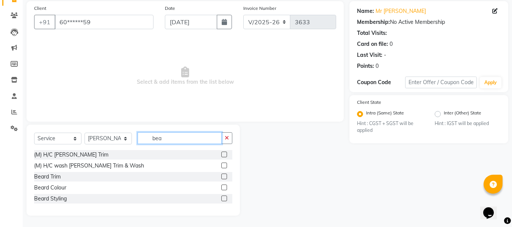
scroll to position [56, 0]
type input "bear"
click at [224, 156] on label at bounding box center [224, 155] width 6 height 6
click at [224, 156] on input "checkbox" at bounding box center [223, 154] width 5 height 5
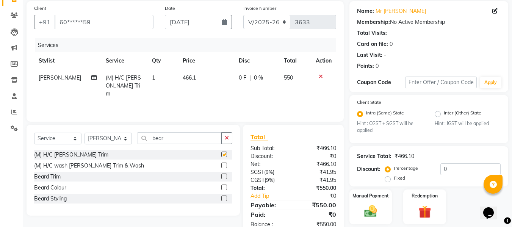
checkbox input "false"
click at [190, 78] on span "466.1" at bounding box center [189, 77] width 13 height 7
select select "70341"
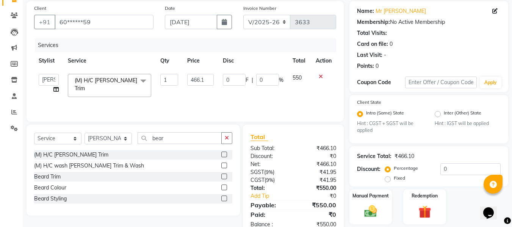
click at [190, 78] on input "466.1" at bounding box center [200, 80] width 26 height 12
type input "381.3559"
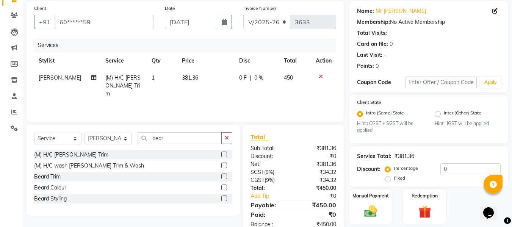
click at [201, 98] on div "Services Stylist Service Qty Price Disc Total Action [PERSON_NAME] (M) H/C [PER…" at bounding box center [185, 76] width 302 height 76
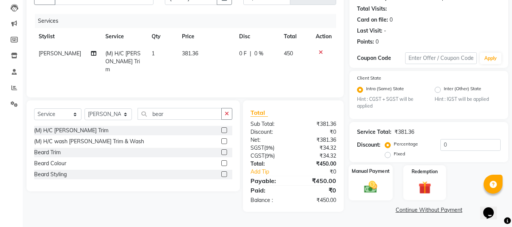
click at [369, 182] on img at bounding box center [370, 187] width 21 height 15
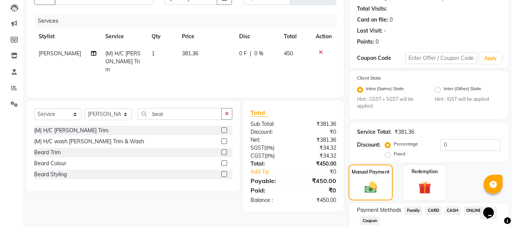
scroll to position [128, 0]
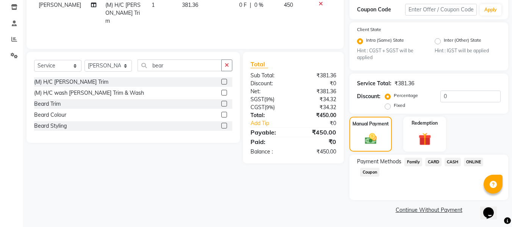
click at [476, 162] on span "ONLINE" at bounding box center [474, 162] width 20 height 9
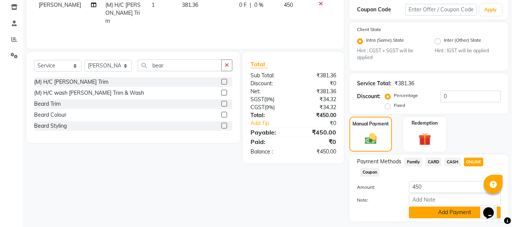
click at [440, 214] on button "Add Payment" at bounding box center [455, 213] width 92 height 12
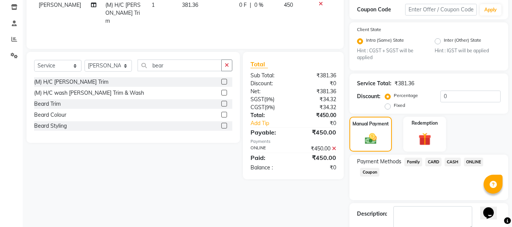
scroll to position [171, 0]
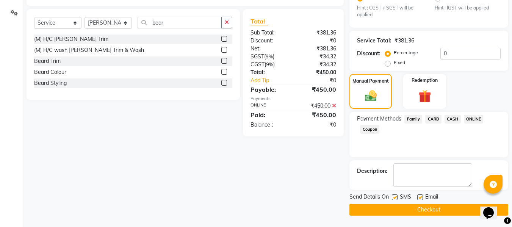
click at [440, 214] on button "Checkout" at bounding box center [428, 210] width 159 height 12
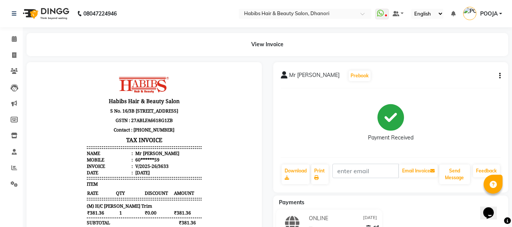
scroll to position [6, 0]
click at [12, 52] on icon at bounding box center [14, 55] width 4 height 6
select select "4967"
select select "service"
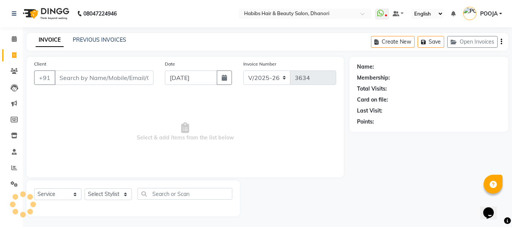
scroll to position [1, 0]
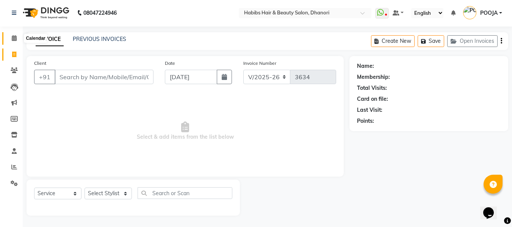
click at [14, 41] on span at bounding box center [14, 38] width 13 height 9
